Goal: Find specific page/section: Find specific page/section

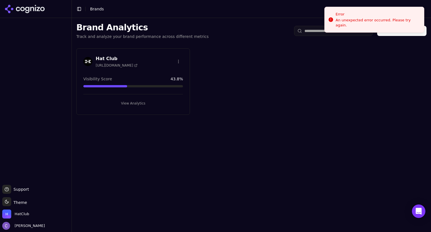
click at [137, 104] on button "View Analytics" at bounding box center [133, 103] width 100 height 9
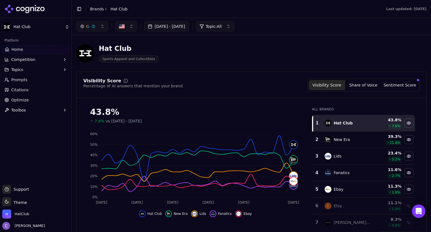
click at [101, 25] on button "button" at bounding box center [92, 26] width 32 height 10
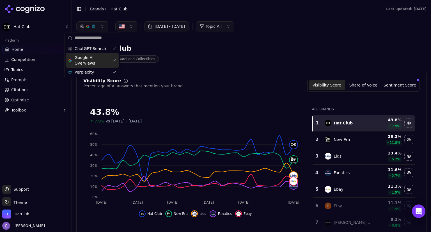
click at [115, 58] on div "Google AI Overviews" at bounding box center [92, 60] width 53 height 15
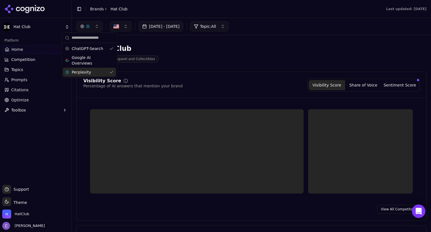
click at [112, 72] on div "Perplexity" at bounding box center [89, 72] width 53 height 9
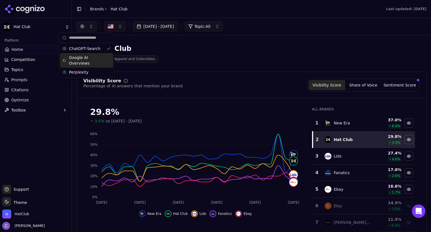
click at [109, 60] on div "Google AI Overviews" at bounding box center [86, 60] width 53 height 15
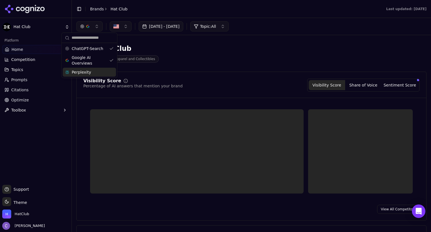
click at [110, 75] on div "Perplexity" at bounding box center [89, 72] width 53 height 9
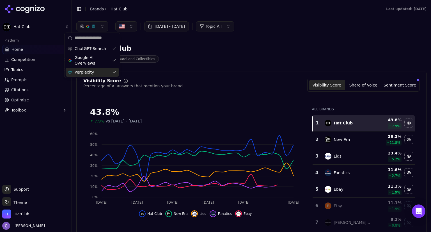
click at [20, 82] on span "Prompts" at bounding box center [19, 80] width 16 height 6
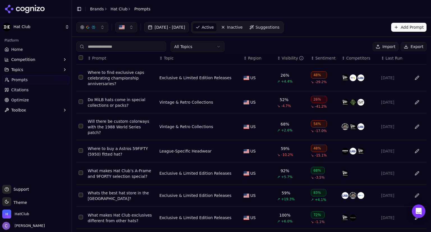
click at [277, 60] on div "↕ Visibility" at bounding box center [291, 58] width 29 height 6
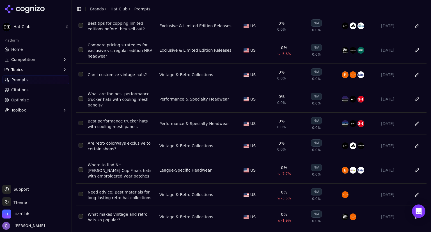
scroll to position [90, 0]
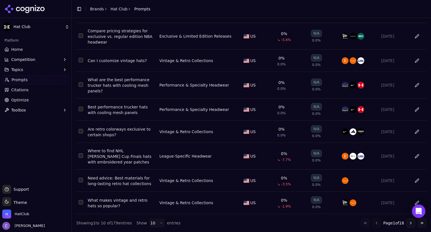
click at [408, 222] on button "Go to next page" at bounding box center [411, 222] width 9 height 9
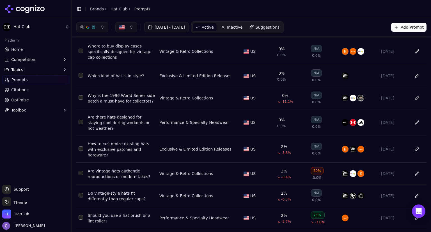
scroll to position [40, 0]
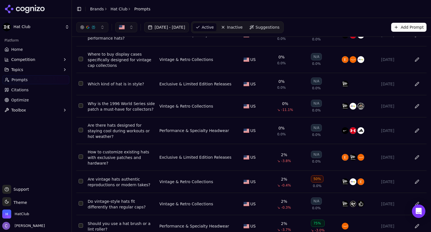
click at [123, 110] on div "Why is the 1996 World Series side patch a must-have for collectors?" at bounding box center [121, 106] width 67 height 11
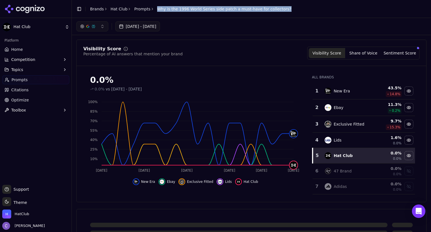
drag, startPoint x: 151, startPoint y: 8, endPoint x: 280, endPoint y: 9, distance: 129.4
click at [280, 9] on header "Toggle Sidebar Brands Hat Club Prompts Why is the 1996 World Series side patch …" at bounding box center [251, 9] width 359 height 18
copy span "Why is the 1996 World Series side patch a must-have for collectors?"
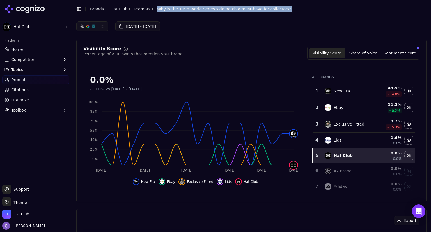
click at [32, 81] on link "Prompts" at bounding box center [35, 79] width 67 height 9
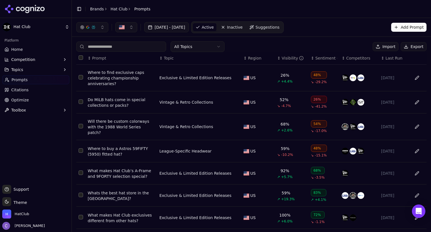
click at [276, 61] on th "↕ Visibility" at bounding box center [292, 58] width 34 height 13
click at [277, 59] on div "↕ Visibility" at bounding box center [291, 58] width 29 height 6
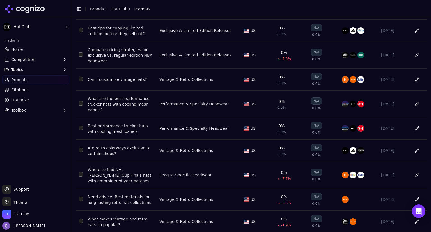
scroll to position [90, 0]
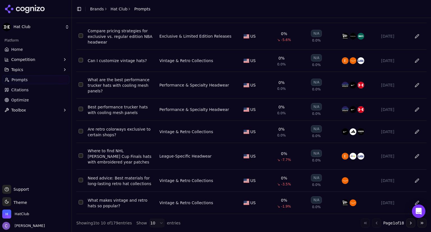
click at [113, 148] on div "Where to find NHL [PERSON_NAME] Cup Finals hats with embroidered year patches" at bounding box center [121, 156] width 67 height 17
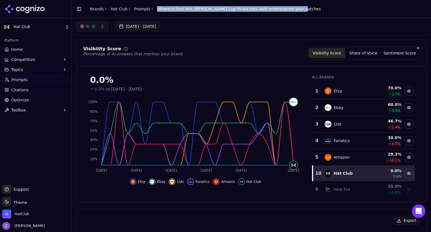
drag, startPoint x: 152, startPoint y: 8, endPoint x: 292, endPoint y: 4, distance: 140.4
click at [292, 4] on header "Toggle Sidebar Brands Hat Club Prompts Where to find NHL [PERSON_NAME] Cup Fina…" at bounding box center [251, 9] width 359 height 18
copy span "Where to find NHL [PERSON_NAME] Cup Finals hats with embroidered year patches"
